Goal: Transaction & Acquisition: Purchase product/service

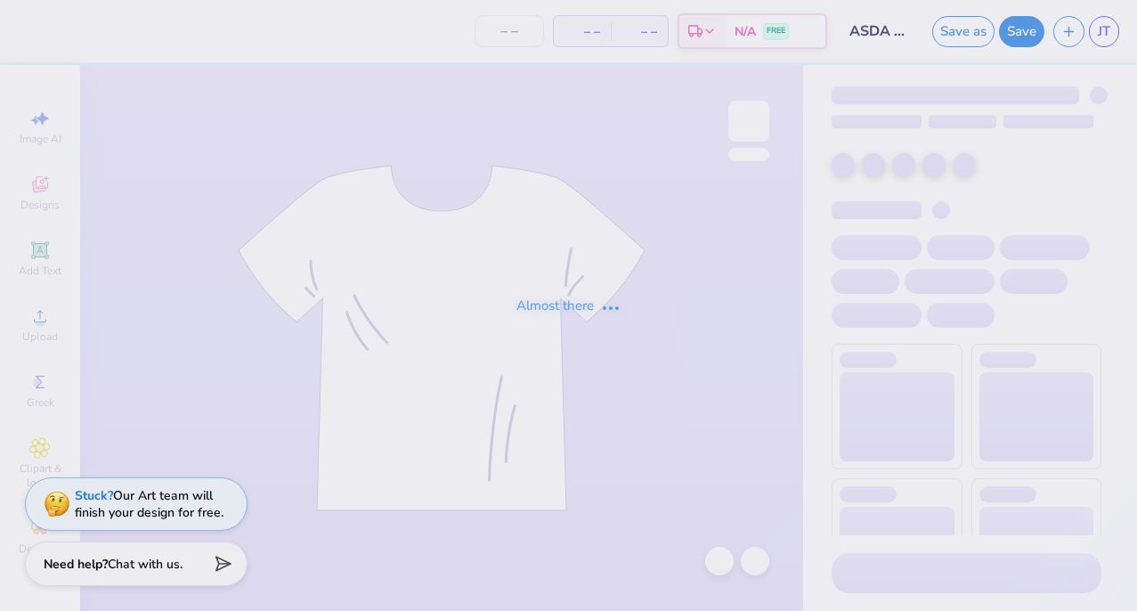
type input "ASDA at DCG - Merch"
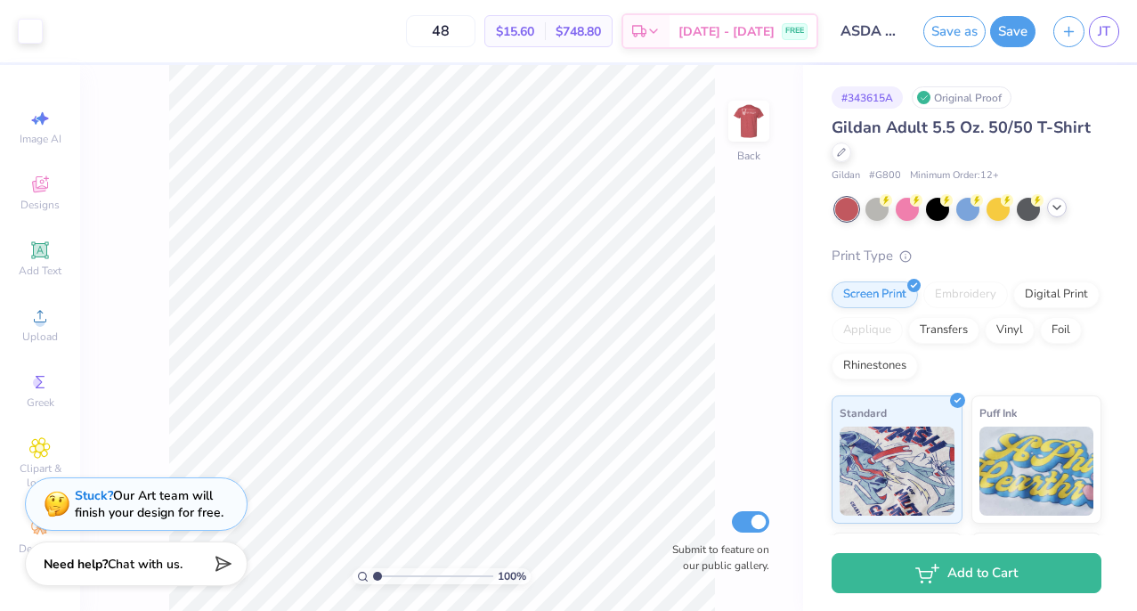
click at [1065, 209] on div at bounding box center [1057, 208] width 20 height 20
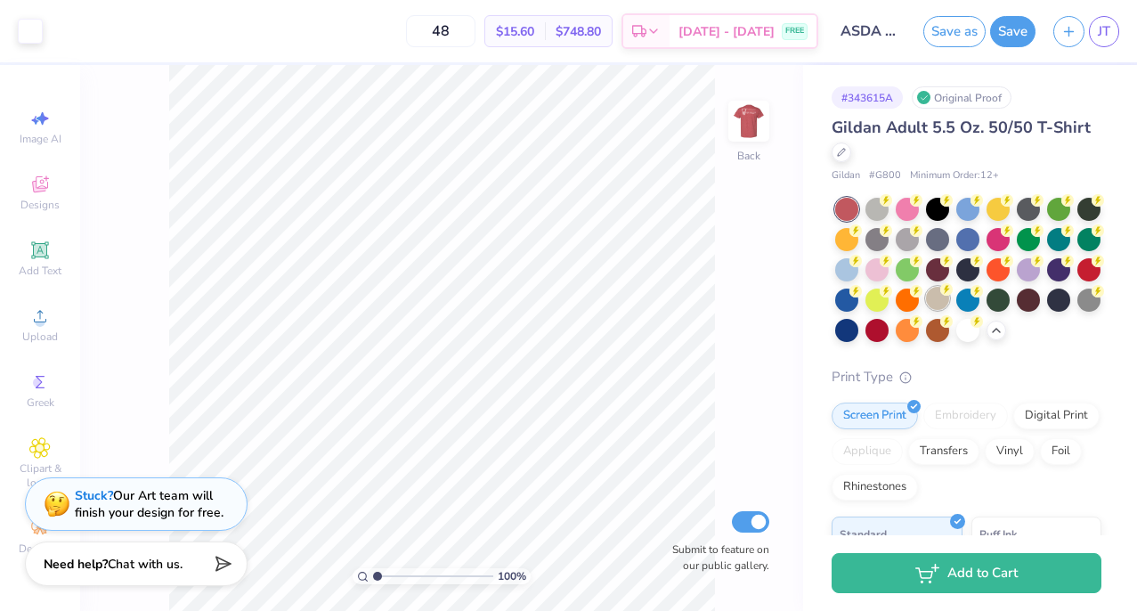
click at [935, 304] on div at bounding box center [937, 298] width 23 height 23
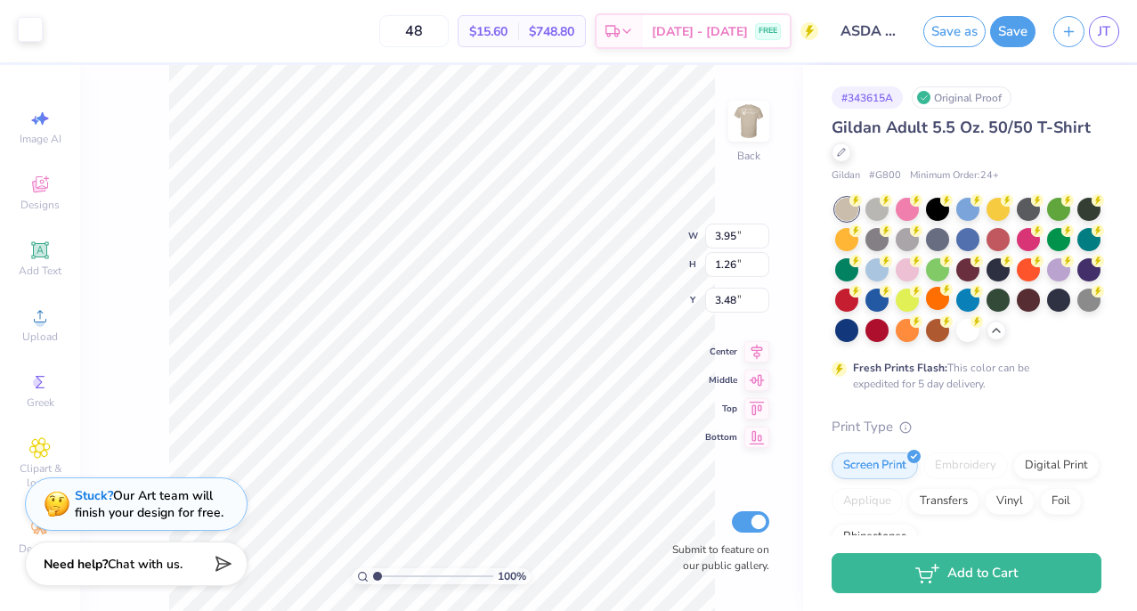
click at [28, 25] on div at bounding box center [30, 29] width 25 height 25
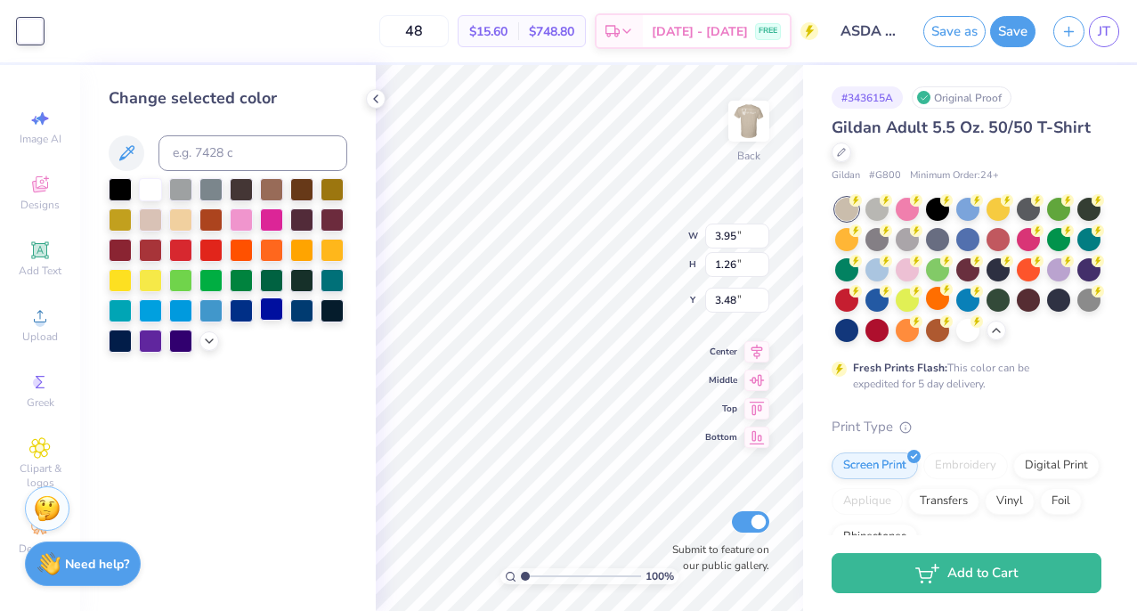
click at [268, 314] on div at bounding box center [271, 308] width 23 height 23
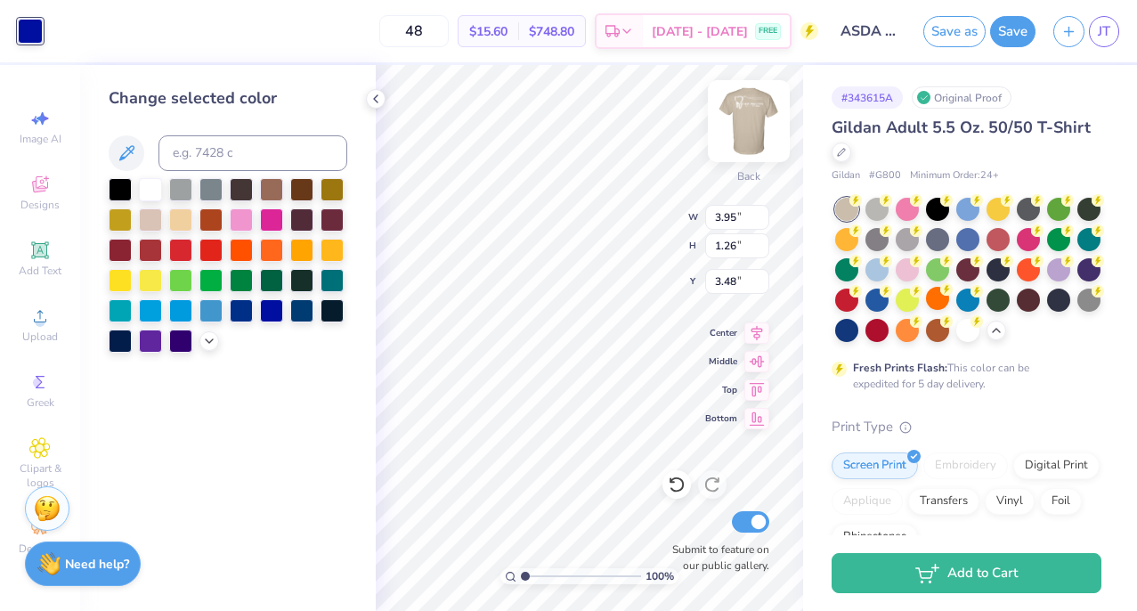
click at [756, 122] on img at bounding box center [748, 120] width 71 height 71
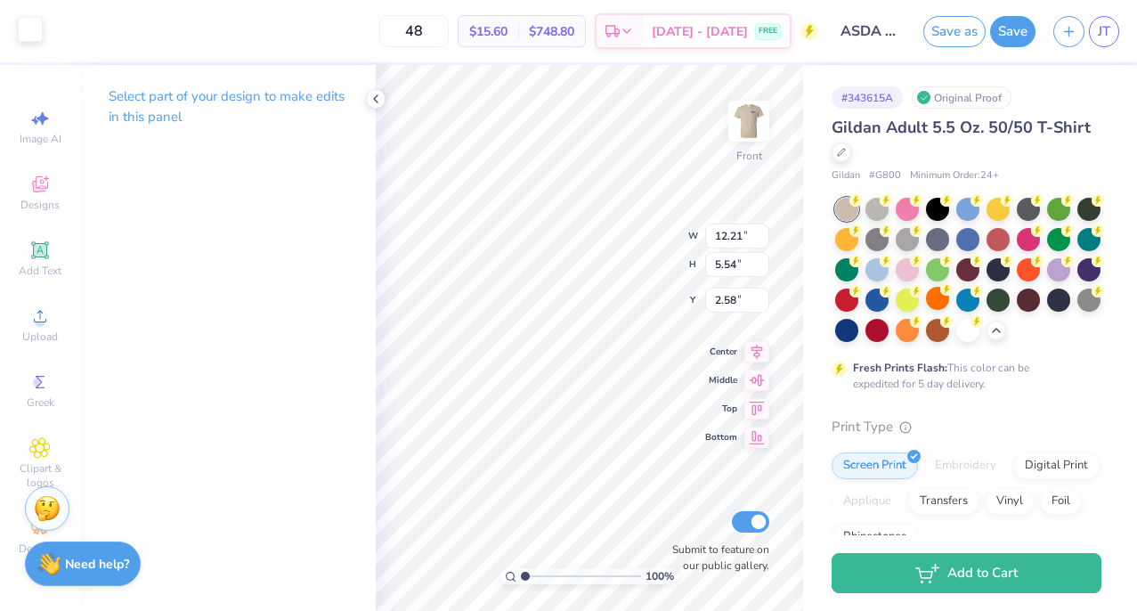
click at [26, 32] on div at bounding box center [30, 29] width 25 height 25
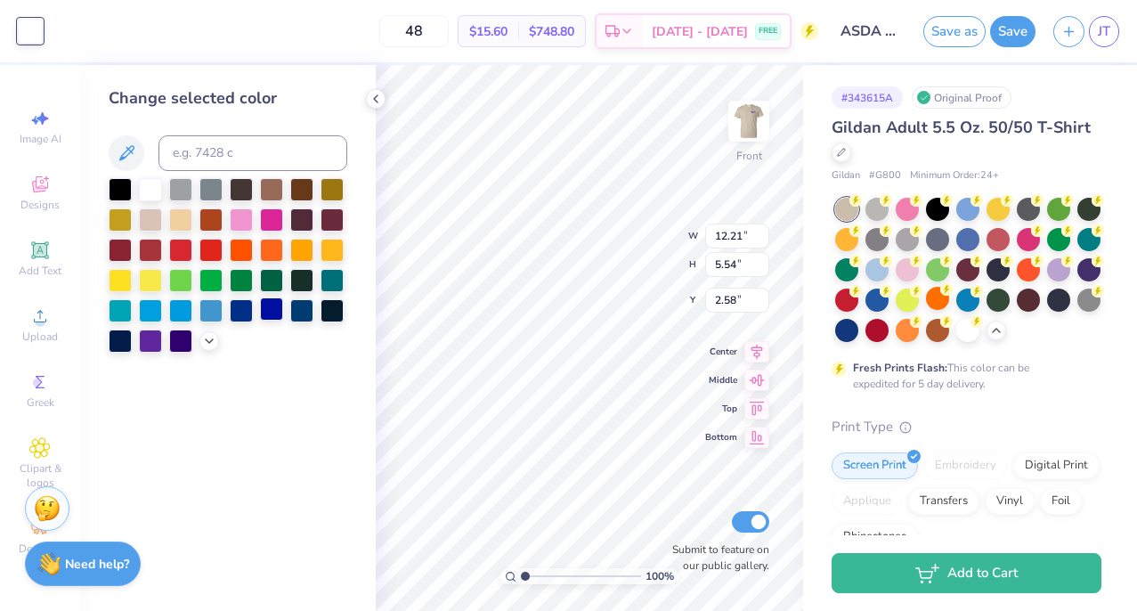
click at [266, 320] on div at bounding box center [271, 308] width 23 height 23
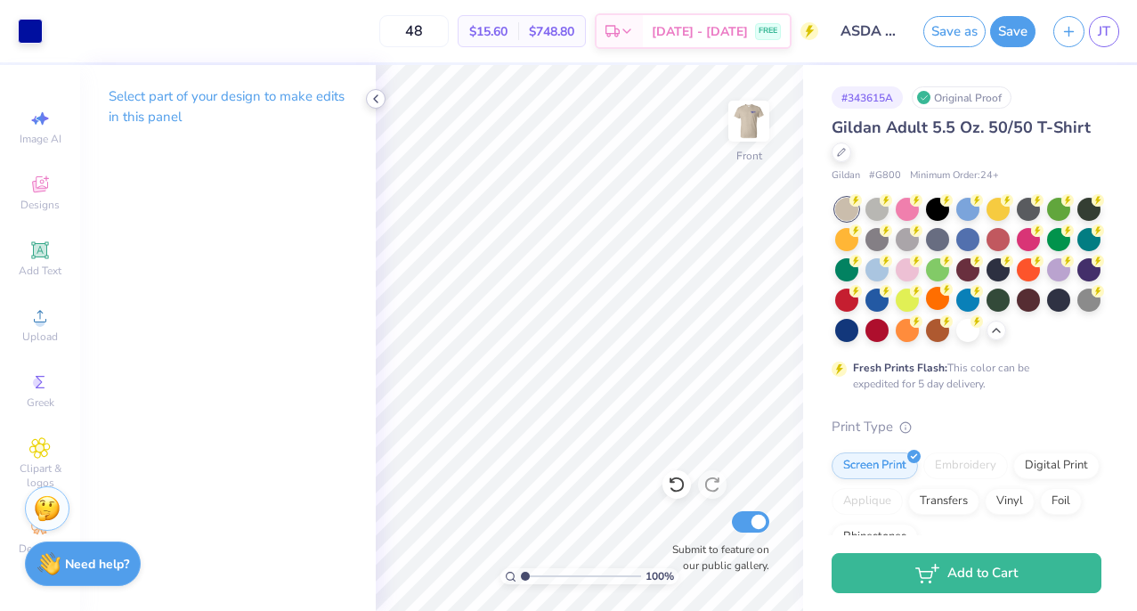
click at [379, 100] on icon at bounding box center [375, 99] width 14 height 14
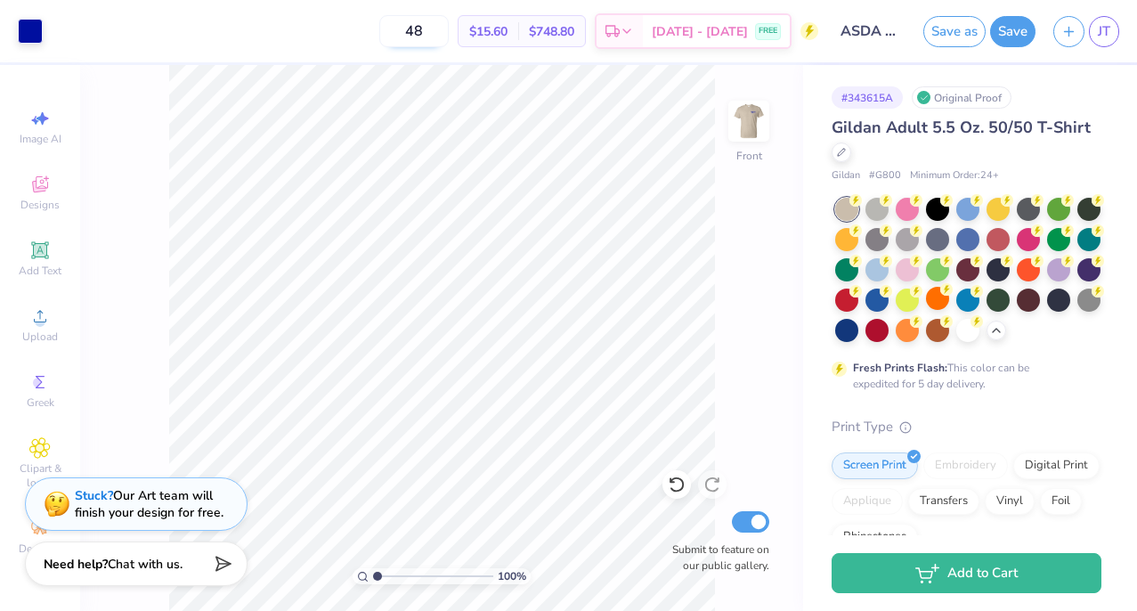
click at [425, 29] on input "48" at bounding box center [413, 31] width 69 height 32
type input "4"
click at [426, 36] on input "36" at bounding box center [413, 31] width 69 height 32
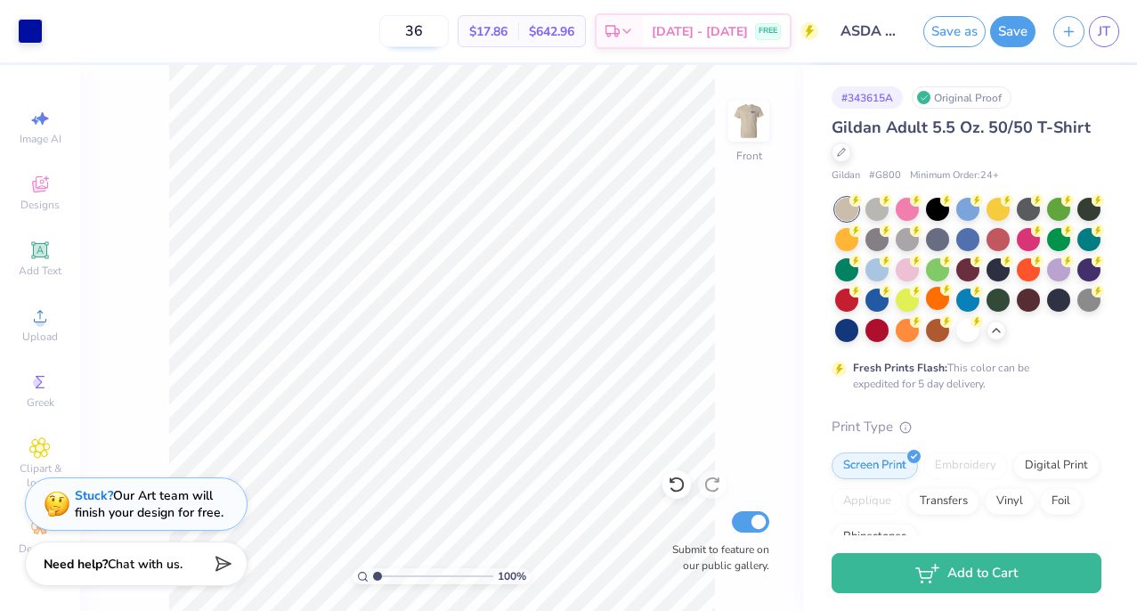
click at [426, 36] on input "36" at bounding box center [413, 31] width 69 height 32
drag, startPoint x: 430, startPoint y: 33, endPoint x: 300, endPoint y: 33, distance: 129.9
click at [300, 33] on div "36 $17.86 Per Item $642.96 Total Est. Delivery [DATE] - [DATE] FREE" at bounding box center [435, 31] width 766 height 62
click at [435, 36] on input "48" at bounding box center [413, 31] width 69 height 32
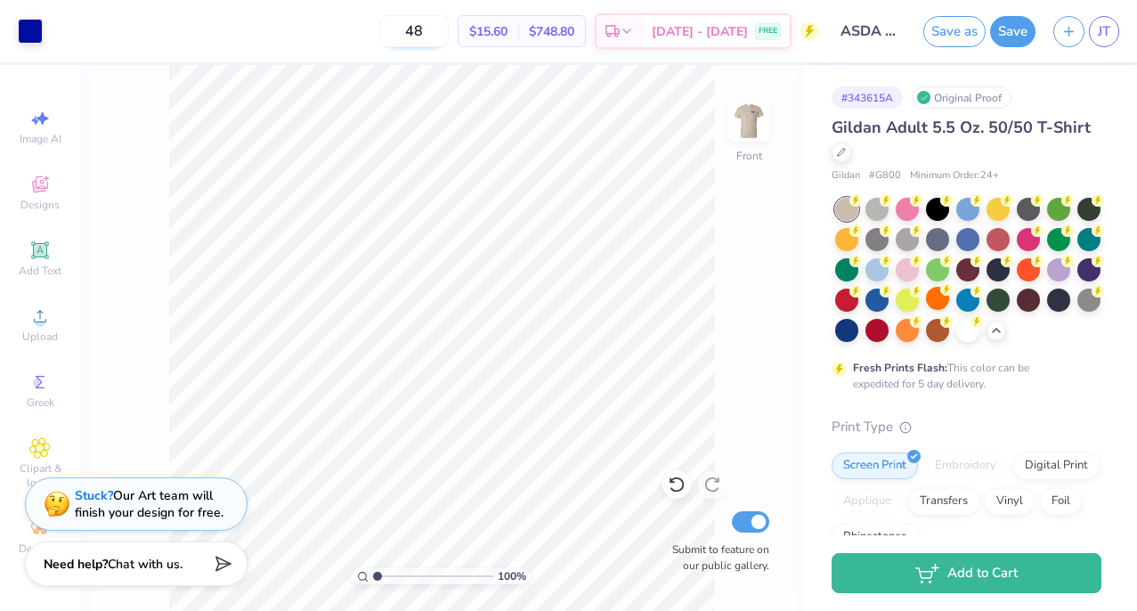
click at [435, 36] on input "48" at bounding box center [413, 31] width 69 height 32
type input "36"
click at [838, 148] on icon at bounding box center [841, 150] width 9 height 9
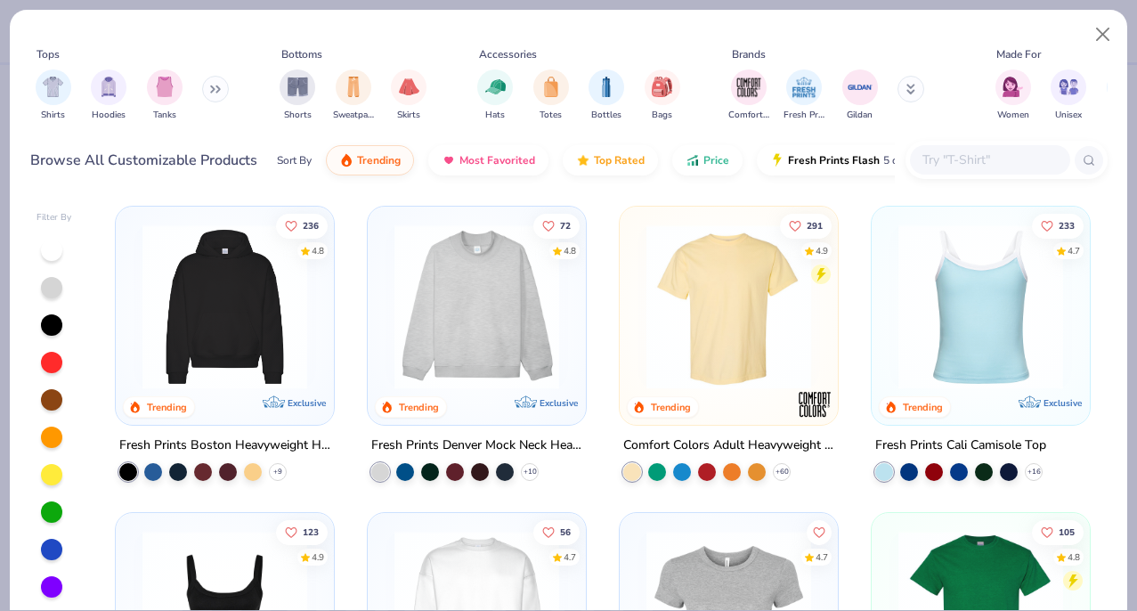
click at [1015, 163] on input "text" at bounding box center [988, 160] width 137 height 20
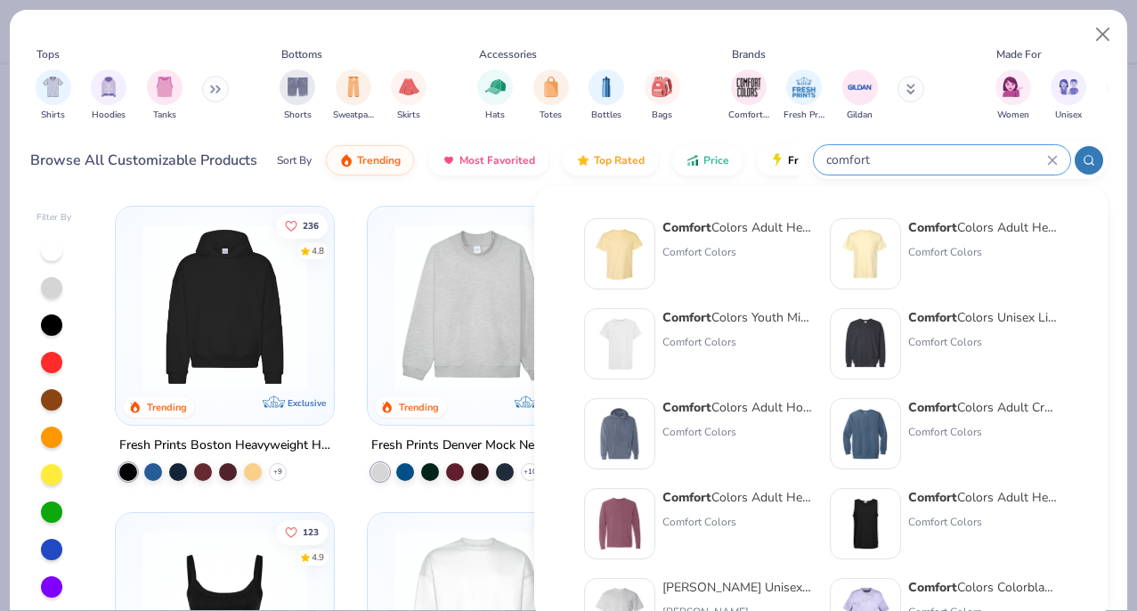
type input "comfort"
click at [614, 243] on img at bounding box center [619, 253] width 55 height 55
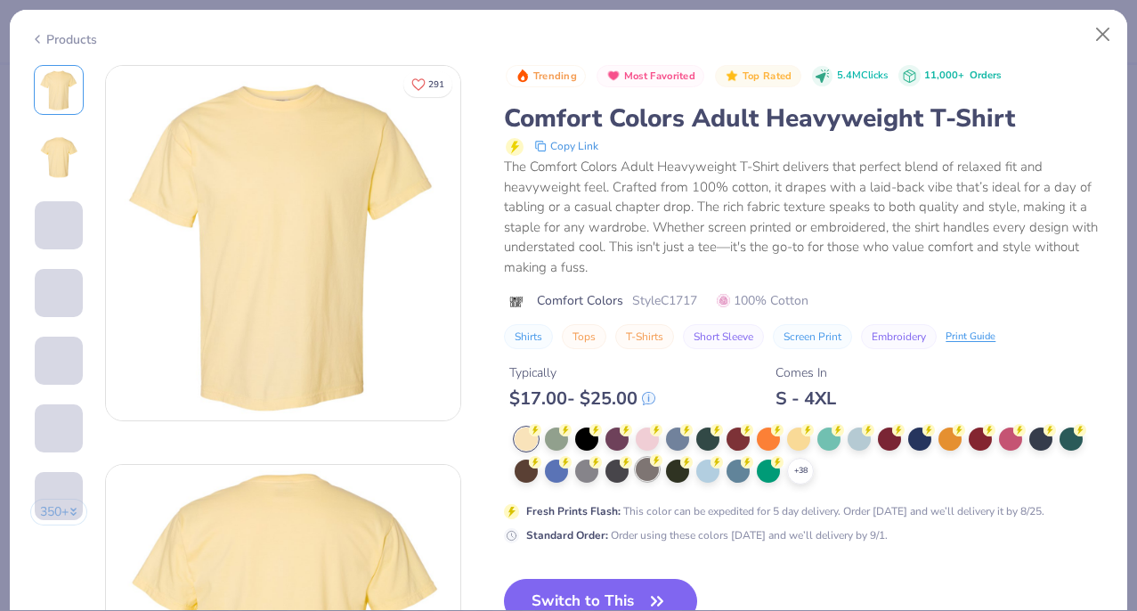
click at [0, 0] on icon at bounding box center [0, 0] width 0 height 0
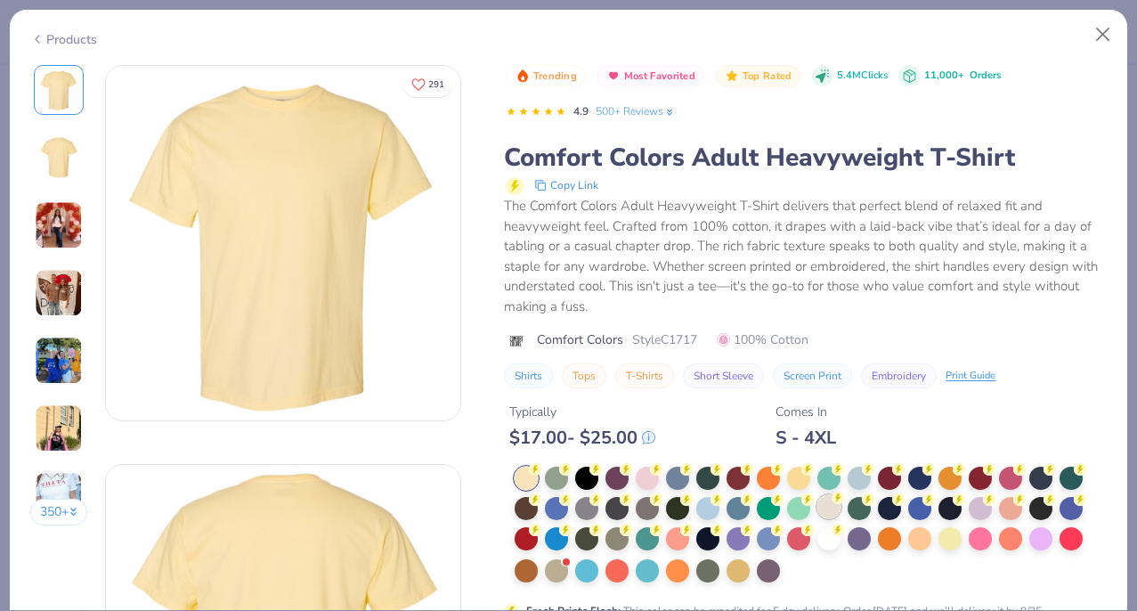
scroll to position [198, 0]
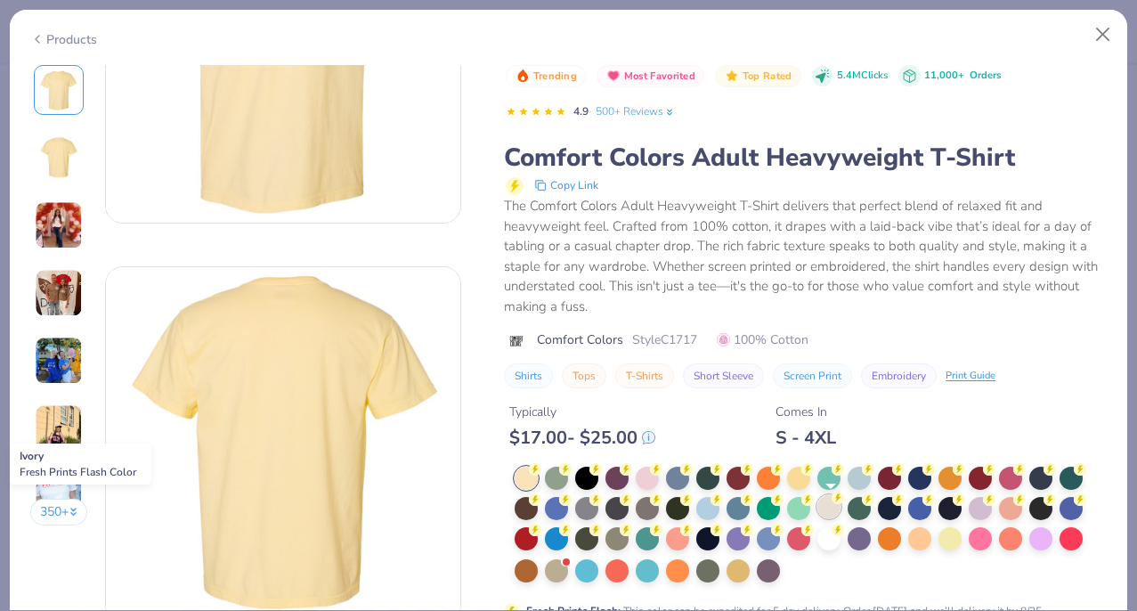
click at [828, 509] on div at bounding box center [828, 506] width 23 height 23
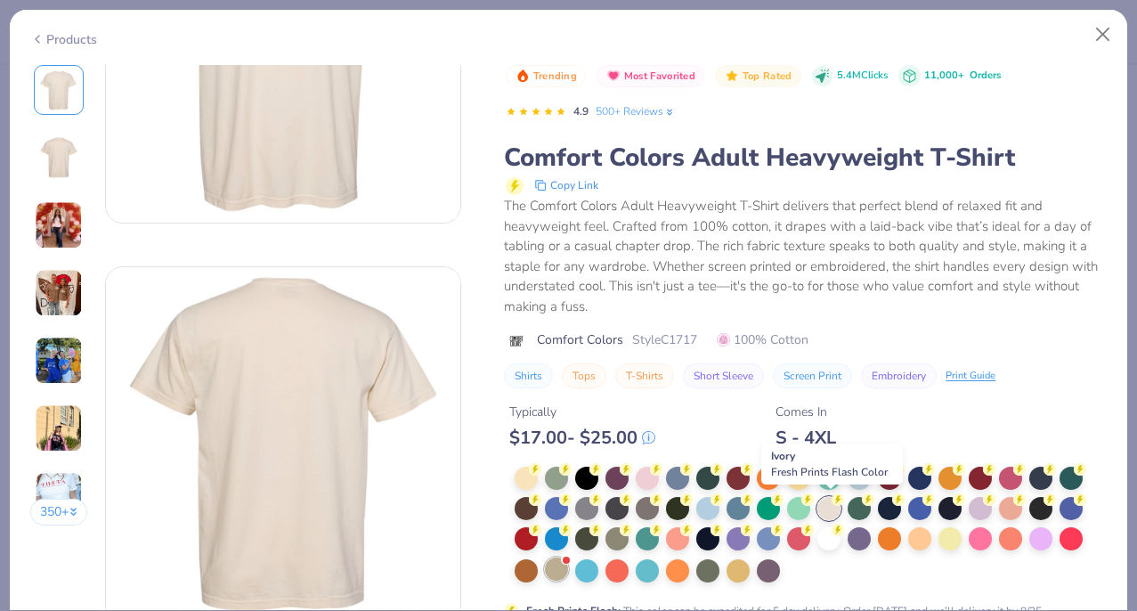
click at [554, 570] on div at bounding box center [556, 568] width 23 height 23
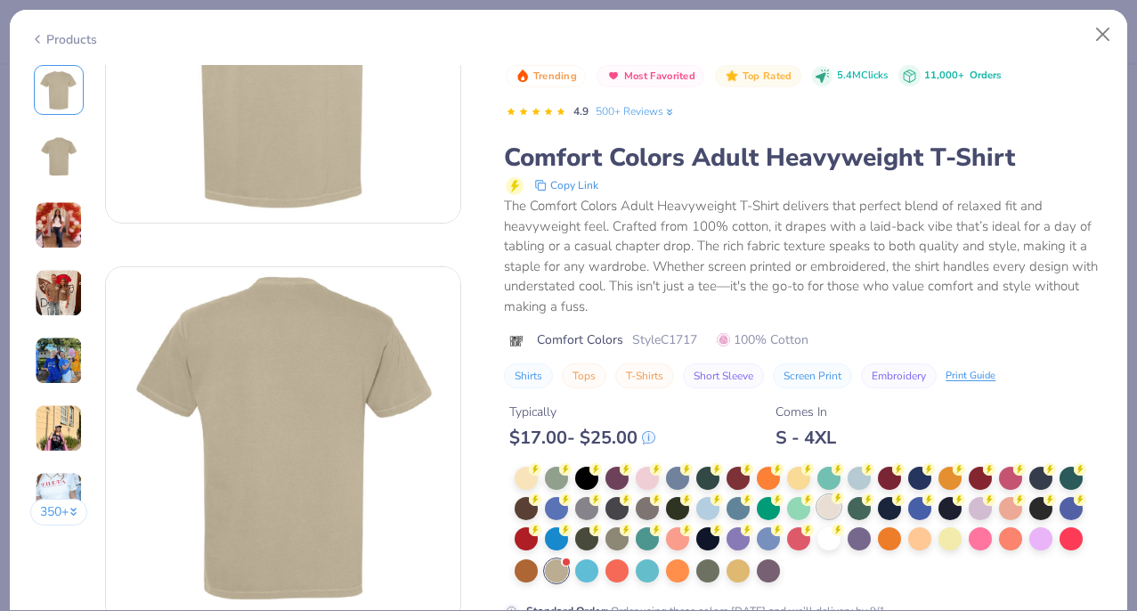
click at [831, 502] on div at bounding box center [828, 506] width 23 height 23
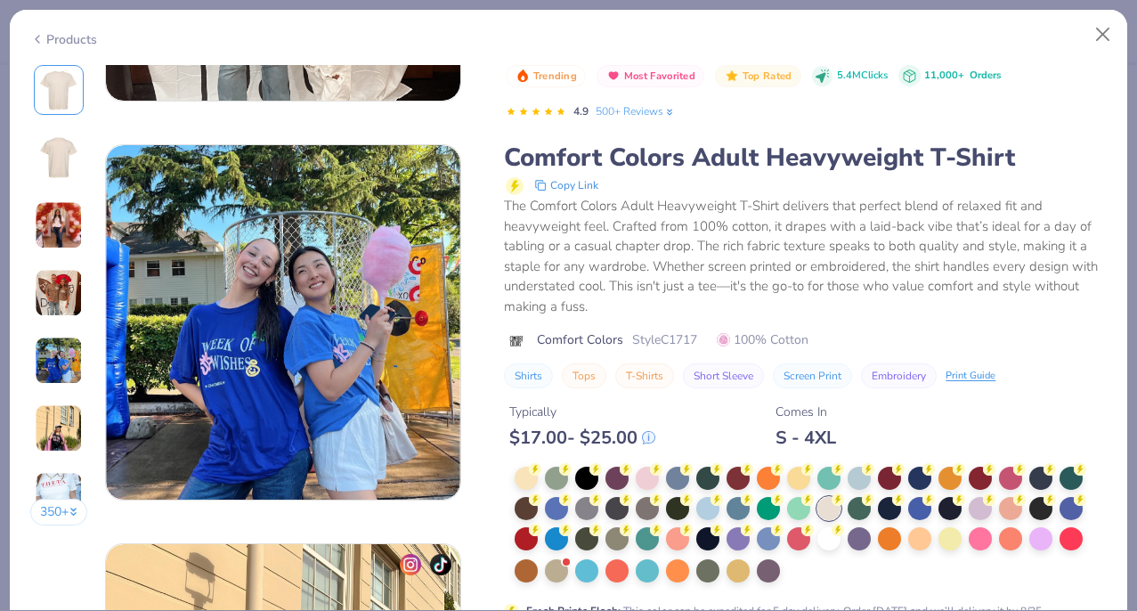
scroll to position [2116, 0]
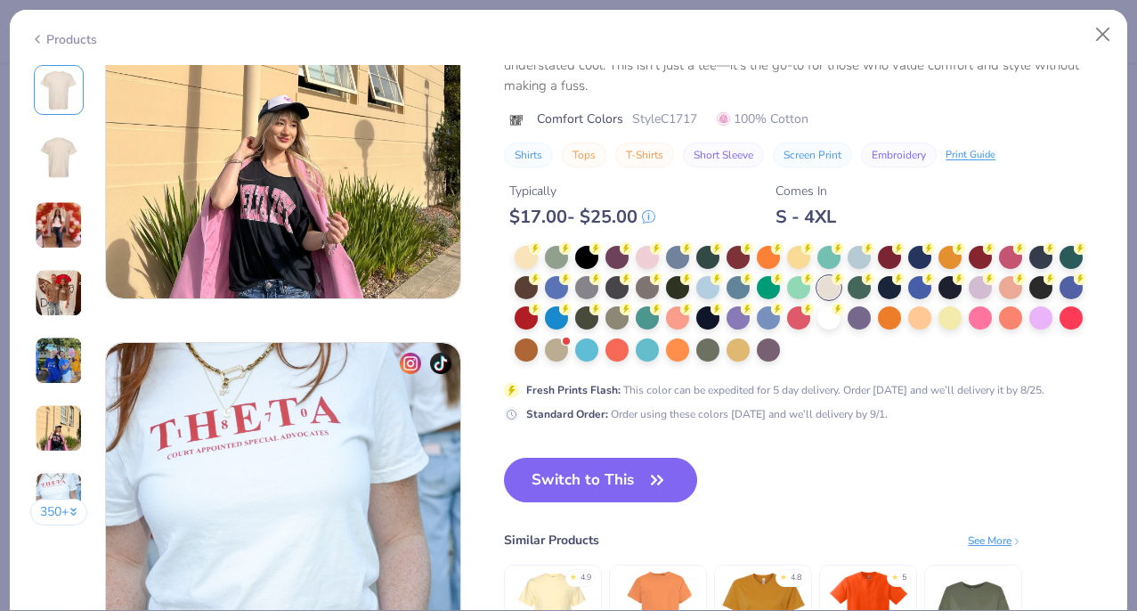
click at [617, 477] on button "Switch to This" at bounding box center [600, 479] width 193 height 45
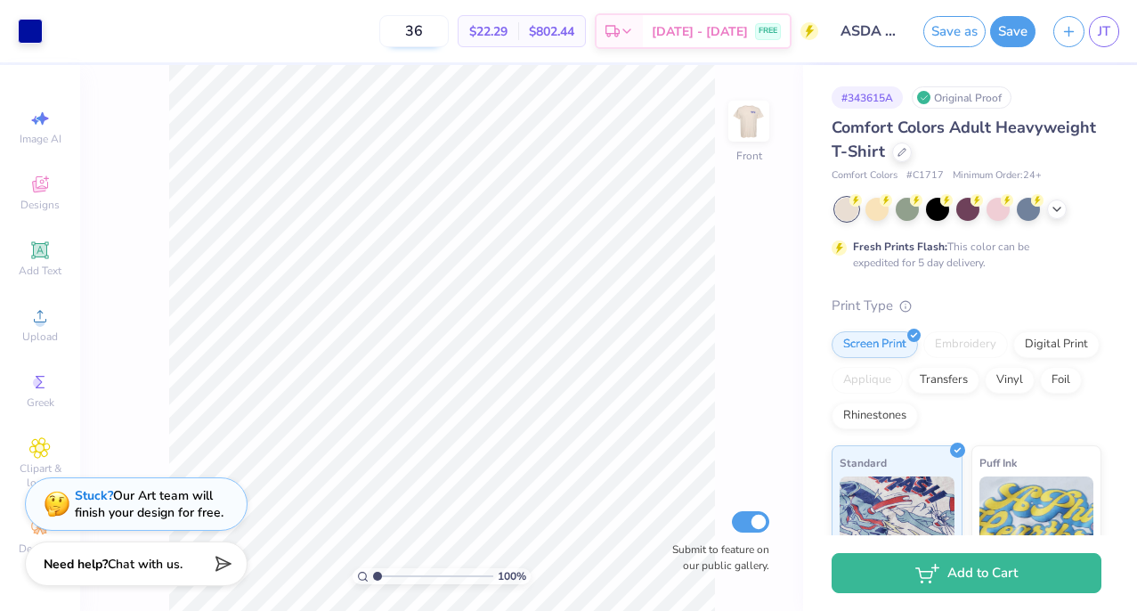
click at [434, 26] on input "36" at bounding box center [413, 31] width 69 height 32
drag, startPoint x: 434, startPoint y: 26, endPoint x: 288, endPoint y: 26, distance: 146.0
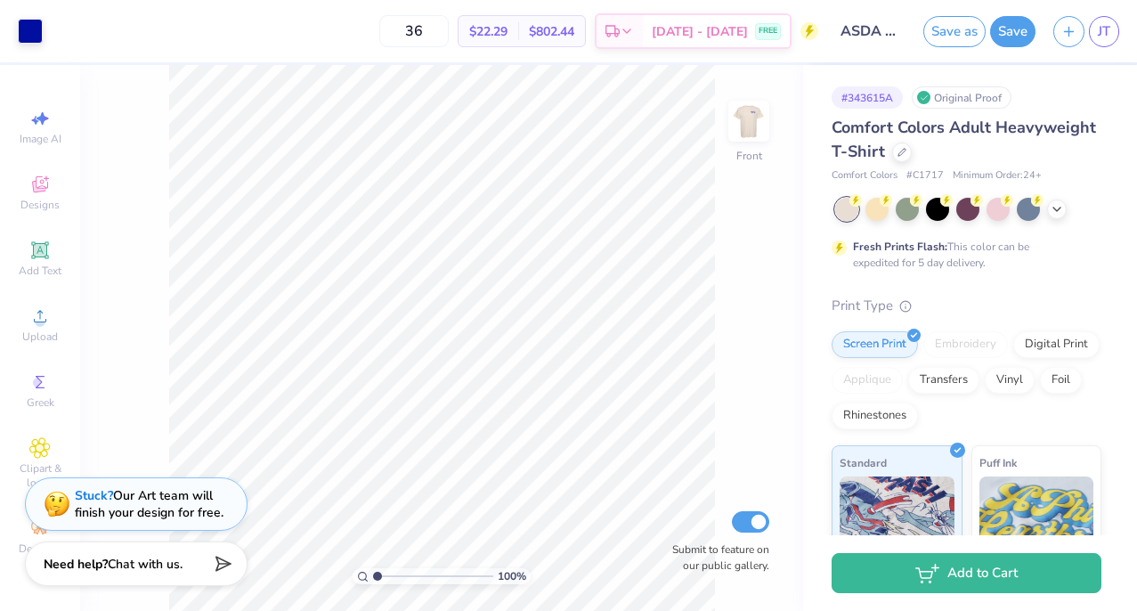
click at [293, 26] on div "36 $22.29 Per Item $802.44 Total Est. Delivery [DATE] - [DATE] FREE" at bounding box center [435, 31] width 766 height 62
type input "48"
